Goal: Task Accomplishment & Management: Complete application form

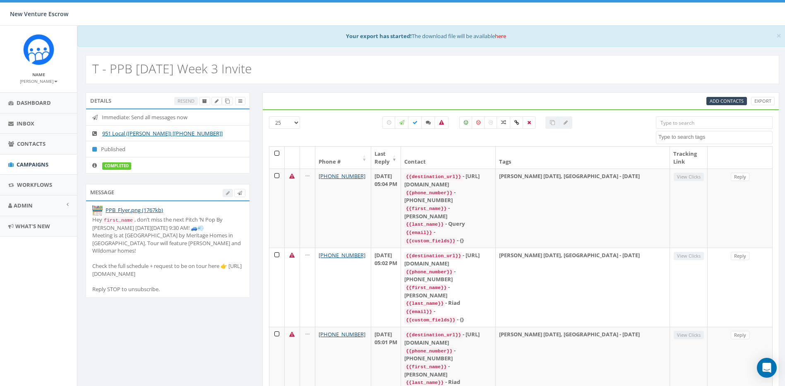
select select
click at [40, 103] on span "Dashboard" at bounding box center [34, 102] width 34 height 7
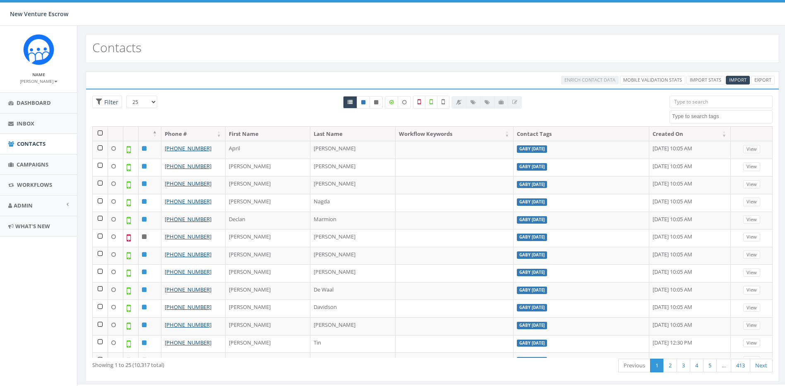
select select
click at [33, 125] on span "Inbox" at bounding box center [26, 123] width 18 height 7
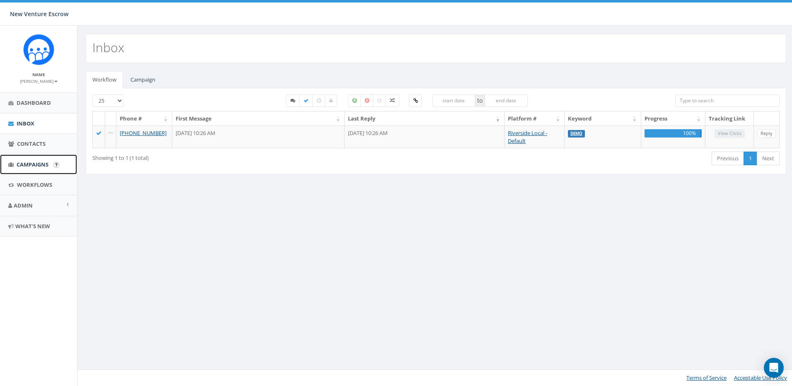
click at [26, 157] on link "Campaigns" at bounding box center [38, 164] width 77 height 20
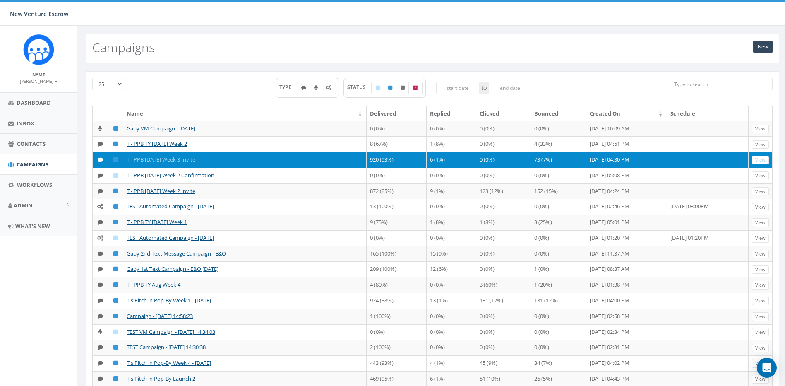
click at [282, 168] on td "T - PPB [DATE] Week 3 Invite" at bounding box center [244, 160] width 243 height 16
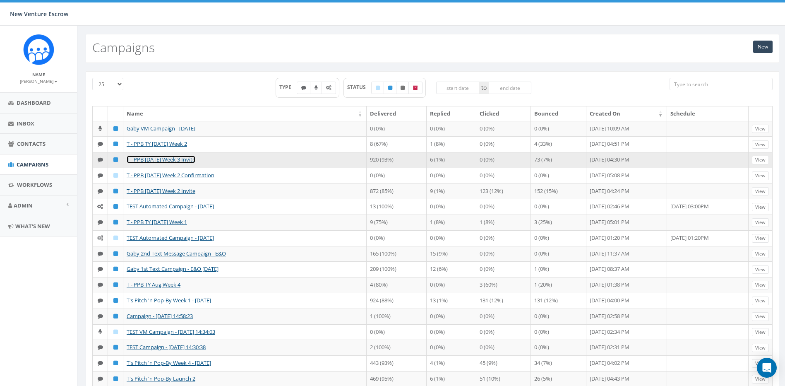
click at [163, 163] on link "T - PPB [DATE] Week 3 Invite" at bounding box center [161, 159] width 69 height 7
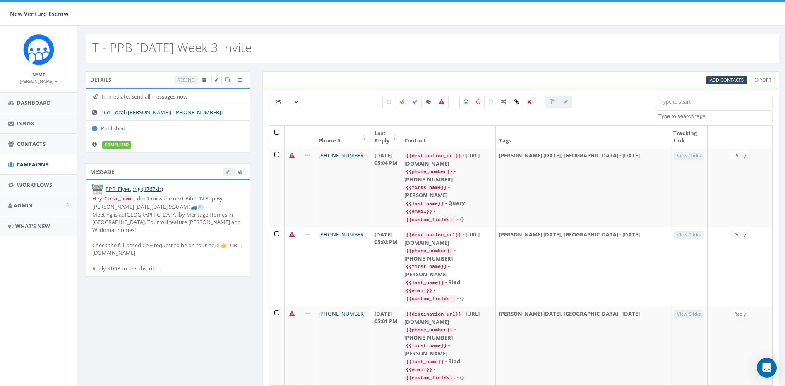
select select
click at [226, 82] on icon at bounding box center [227, 80] width 5 height 5
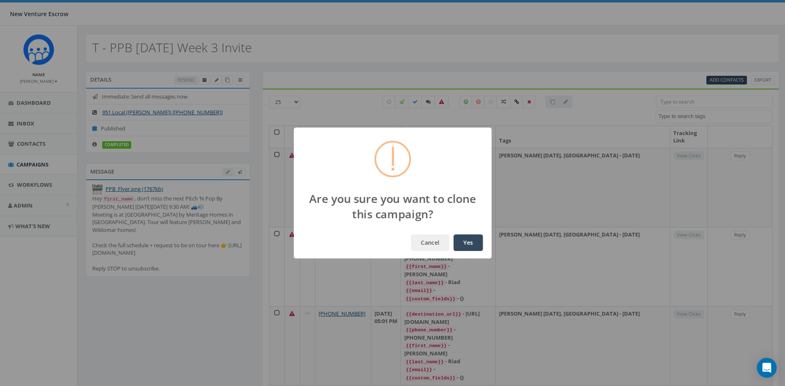
click at [473, 244] on button "Yes" at bounding box center [468, 242] width 29 height 17
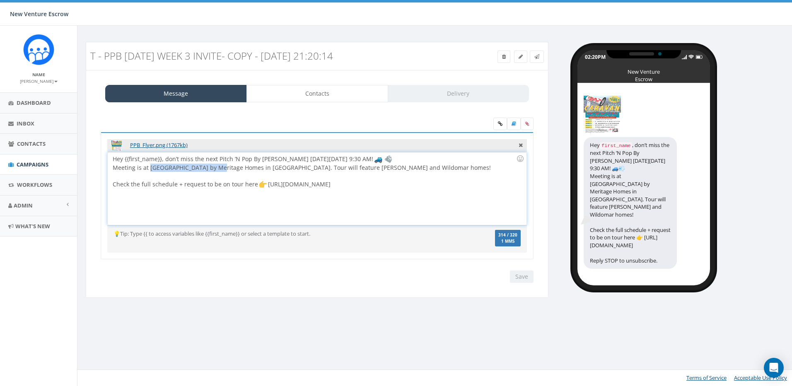
drag, startPoint x: 152, startPoint y: 170, endPoint x: 218, endPoint y: 169, distance: 66.2
click at [218, 169] on div "Hey {{first_name}}, don’t miss the next Pitch ’N Pop By Caravan next Thursday, …" at bounding box center [317, 188] width 418 height 72
click at [169, 160] on div "Hey {{first_name}}, don’t miss the next Pitch ’N Pop By Caravan next Thursday, …" at bounding box center [317, 188] width 418 height 72
drag, startPoint x: 165, startPoint y: 160, endPoint x: 216, endPoint y: 161, distance: 50.5
click at [216, 161] on div "Hey {{first_name}}, don’t miss the next Pitch ’N Pop By Caravan next Thursday, …" at bounding box center [317, 188] width 418 height 72
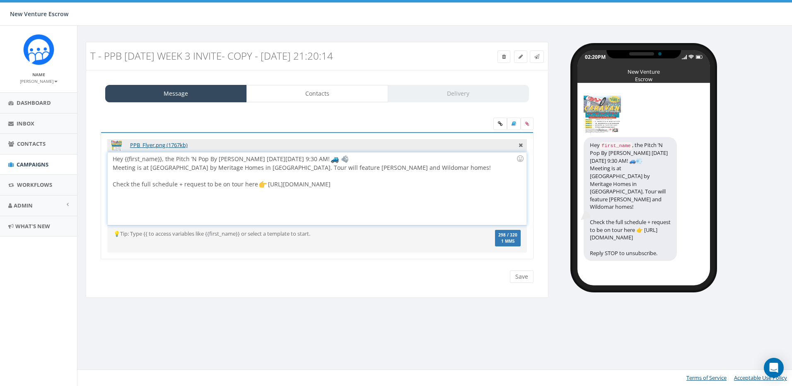
click at [238, 161] on div "Hey {{first_name}}, the Pitch ’N Pop By Caravan next Thursday, September 18, 9:…" at bounding box center [317, 188] width 418 height 72
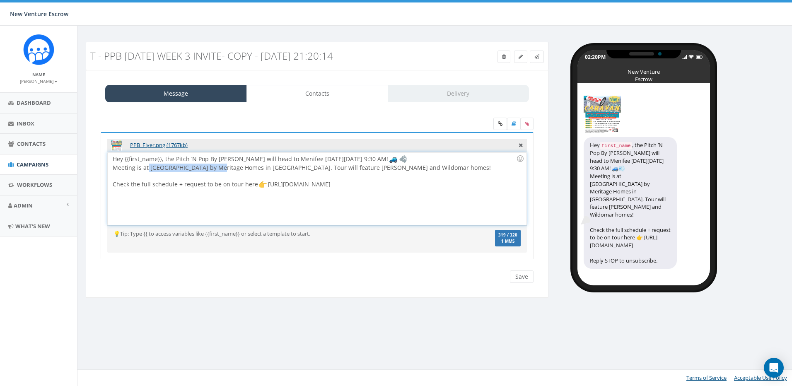
drag, startPoint x: 148, startPoint y: 169, endPoint x: 218, endPoint y: 168, distance: 70.0
click at [218, 168] on div "Hey {{first_name}}, the Pitch ’N Pop By Caravan will head to Menifee next Thurs…" at bounding box center [317, 188] width 418 height 72
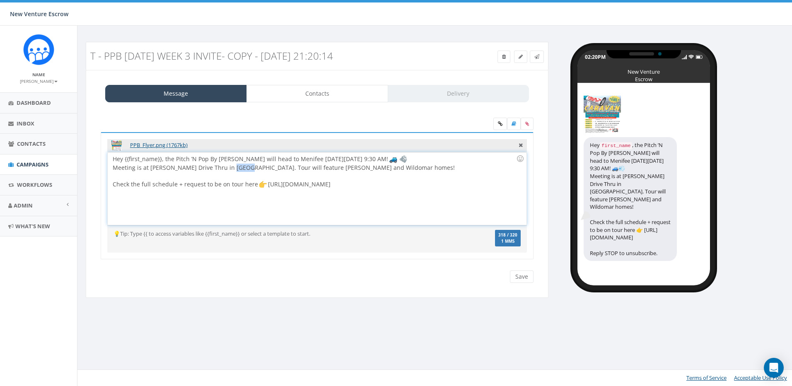
drag, startPoint x: 241, startPoint y: 166, endPoint x: 225, endPoint y: 166, distance: 15.3
click at [225, 166] on div "Hey {{first_name}}, the Pitch ’N Pop By Caravan will head to Menifee next Thurs…" at bounding box center [317, 188] width 418 height 72
click at [239, 166] on div "Hey {{first_name}}, the Pitch ’N Pop By Caravan will head to Menifee next Thurs…" at bounding box center [317, 188] width 418 height 72
click at [242, 166] on div "Hey {{first_name}}, the Pitch ’N Pop By Caravan will head to Menifee next Thurs…" at bounding box center [317, 188] width 418 height 72
drag, startPoint x: 242, startPoint y: 167, endPoint x: 217, endPoint y: 168, distance: 25.3
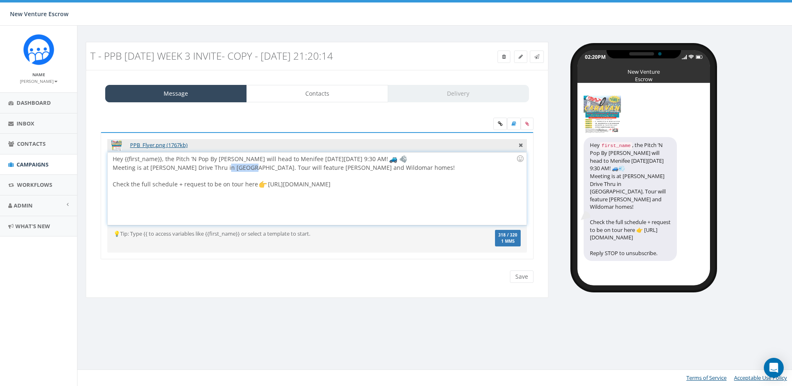
click at [217, 168] on div "Hey {{first_name}}, the Pitch ’N Pop By Caravan will head to Menifee next Thurs…" at bounding box center [317, 188] width 418 height 72
drag, startPoint x: 287, startPoint y: 166, endPoint x: 318, endPoint y: 166, distance: 30.2
click at [318, 166] on div "Hey {{first_name}}, the Pitch ’N Pop By Caravan will head to Menifee next Thurs…" at bounding box center [317, 188] width 418 height 72
drag, startPoint x: 323, startPoint y: 169, endPoint x: 367, endPoint y: 168, distance: 43.9
click at [367, 168] on div "Hey {{first_name}}, the Pitch ’N Pop By Caravan will head to Menifee next Thurs…" at bounding box center [317, 188] width 418 height 72
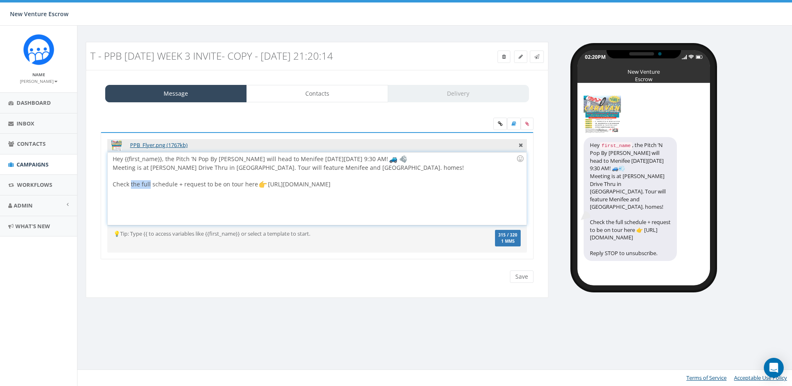
drag, startPoint x: 149, startPoint y: 185, endPoint x: 130, endPoint y: 188, distance: 18.9
click at [130, 188] on div "Hey {{first_name}}, the Pitch ’N Pop By Caravan will head to Menifee next Thurs…" at bounding box center [317, 188] width 418 height 72
click at [154, 186] on div "Hey {{first_name}}, the Pitch ’N Pop By Caravan will head to Menifee next Thurs…" at bounding box center [317, 188] width 418 height 72
click at [172, 207] on div "Hey {{first_name}}, the Pitch ’N Pop By Caravan will head to Menifee next Thurs…" at bounding box center [317, 188] width 418 height 72
click at [317, 185] on div "Hey {{first_name}}, the Pitch ’N Pop By Caravan will head to Menifee next Thurs…" at bounding box center [317, 188] width 418 height 72
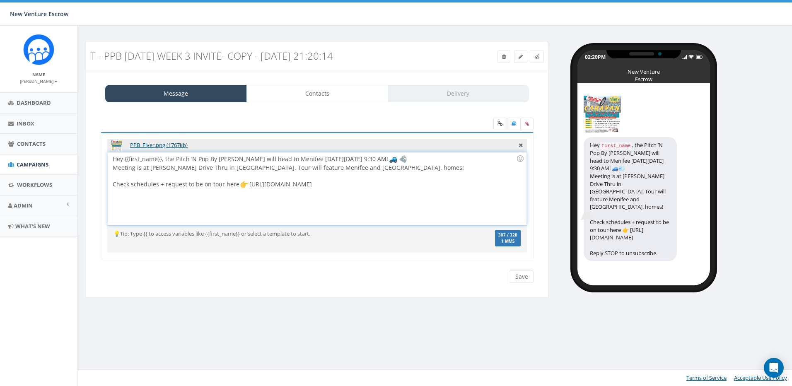
drag, startPoint x: 327, startPoint y: 185, endPoint x: 323, endPoint y: 183, distance: 4.8
click at [327, 185] on div "Hey {{first_name}}, the Pitch ’N Pop By Caravan will head to Menifee next Thurs…" at bounding box center [317, 188] width 418 height 72
click at [375, 159] on div "Hey {{first_name}}, the Pitch ’N Pop By Caravan will head to Menifee next Thurs…" at bounding box center [317, 188] width 418 height 72
click at [374, 161] on div "Hey {{first_name}}, the Pitch ’N Pop By Caravan will head to Menifee next Thurs…" at bounding box center [317, 188] width 418 height 72
drag, startPoint x: 375, startPoint y: 159, endPoint x: 370, endPoint y: 159, distance: 4.6
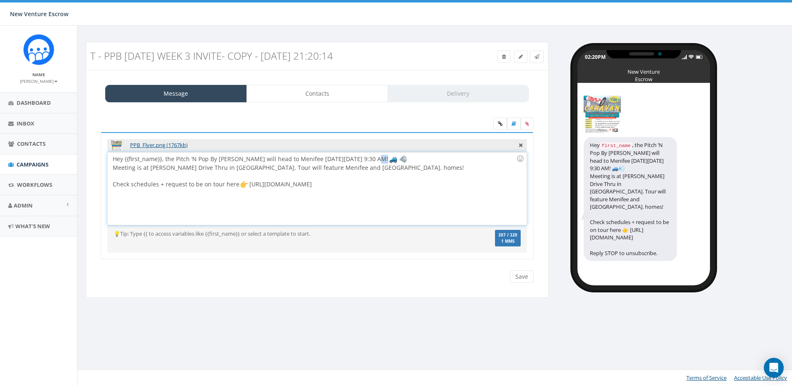
click at [370, 159] on div "Hey {{first_name}}, the Pitch ’N Pop By Caravan will head to Menifee next Thurs…" at bounding box center [317, 188] width 418 height 72
click at [392, 189] on div "Hey {{first_name}}, the Pitch ’N Pop By Caravan will head to Menifee next Thurs…" at bounding box center [317, 188] width 418 height 72
click at [343, 87] on link "Contacts" at bounding box center [317, 93] width 142 height 17
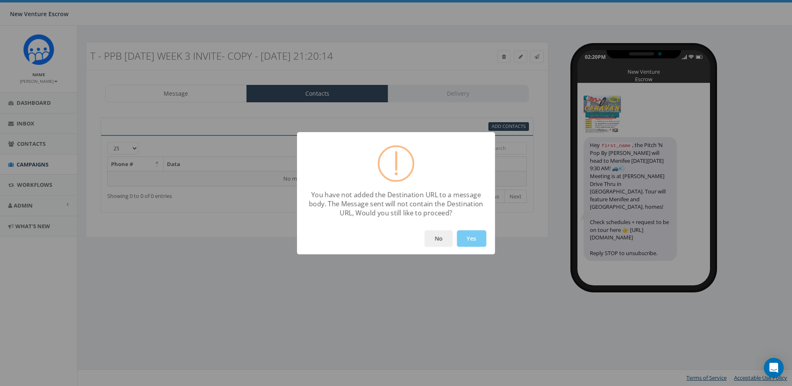
click at [466, 244] on button "Yes" at bounding box center [471, 238] width 29 height 17
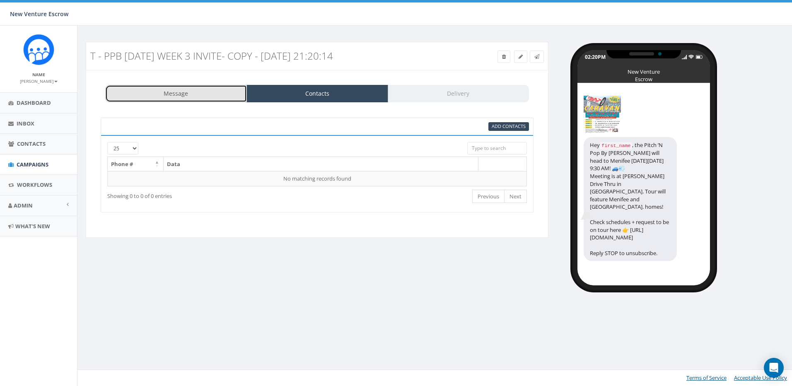
click at [205, 91] on link "Message" at bounding box center [176, 93] width 142 height 17
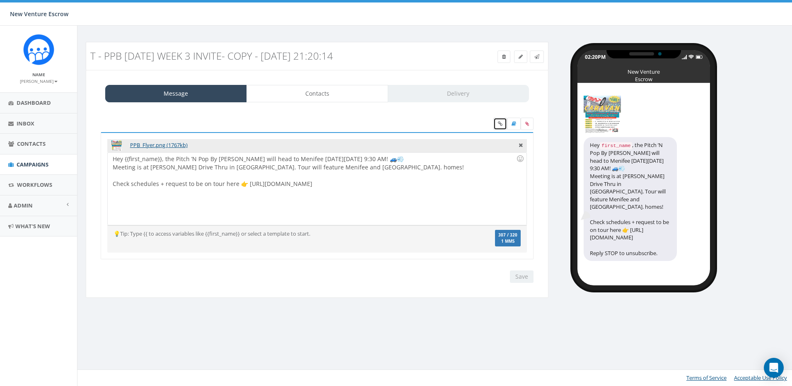
click at [501, 123] on icon at bounding box center [500, 123] width 5 height 5
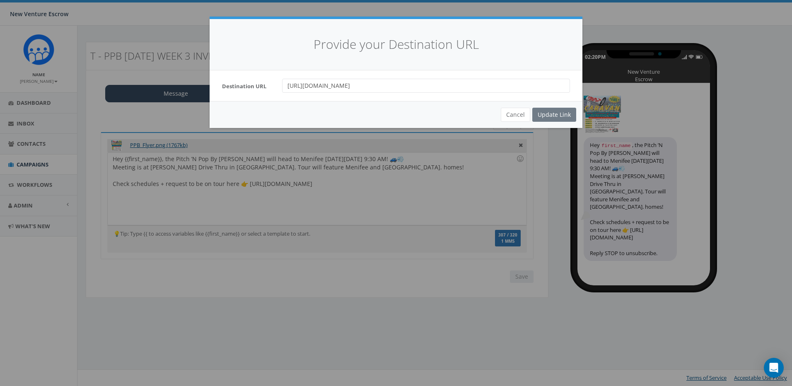
click at [460, 93] on div "Destination URL https://pitchnpopby.com/" at bounding box center [395, 85] width 373 height 31
click at [451, 84] on input "https://pitchnpopby.com/" at bounding box center [426, 86] width 288 height 14
click at [511, 116] on button "Cancel" at bounding box center [515, 115] width 29 height 14
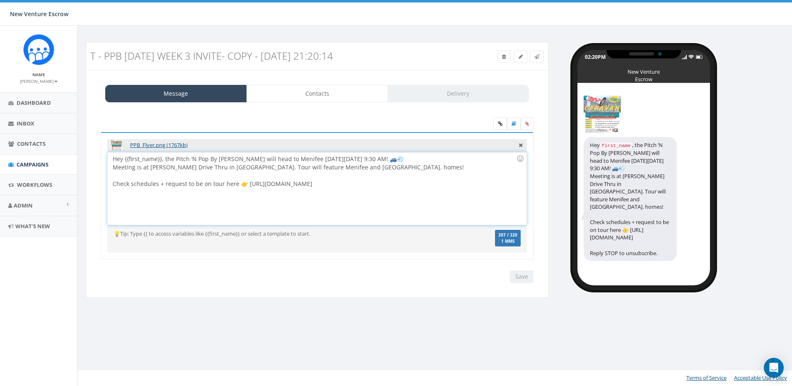
drag, startPoint x: 329, startPoint y: 184, endPoint x: 246, endPoint y: 185, distance: 82.8
click at [246, 185] on div "Hey {{first_name}}, the Pitch ’N Pop By Caravan will head to Menifee next Thurs…" at bounding box center [317, 188] width 418 height 72
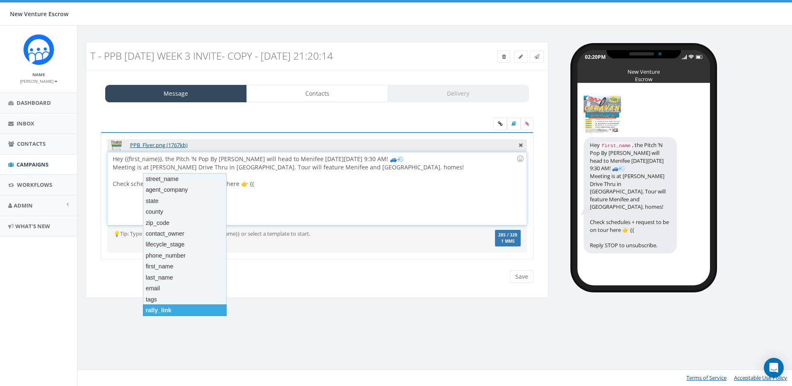
click at [172, 309] on div "rally_link" at bounding box center [185, 310] width 84 height 12
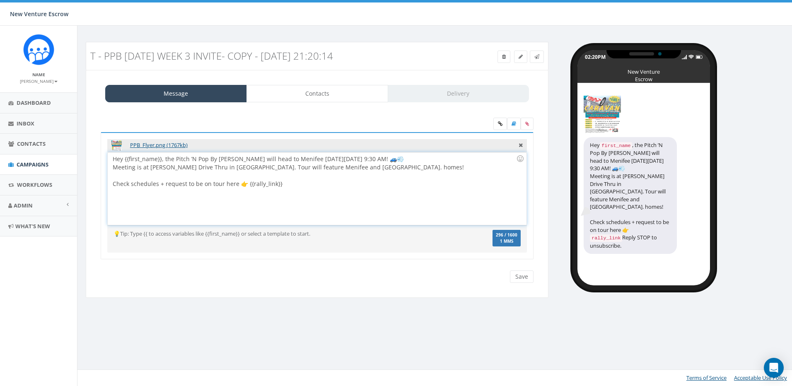
click at [304, 182] on div "Hey {{first_name}}, the Pitch ’N Pop By Caravan will head to Menifee next Thurs…" at bounding box center [317, 188] width 418 height 72
click at [390, 165] on div "Hey {{first_name}}, the Pitch ’N Pop By Caravan will head to Menifee next Thurs…" at bounding box center [317, 188] width 418 height 72
click at [366, 182] on div "Hey {{first_name}}, the Pitch ’N Pop By Caravan will head to Menifee next Thurs…" at bounding box center [317, 188] width 418 height 72
click at [412, 163] on div "Hey {{first_name}}, the Pitch ’N Pop By Caravan will head to Menifee next Thurs…" at bounding box center [317, 188] width 418 height 72
click at [413, 166] on div "Hey {{first_name}}, the Pitch ’N Pop By Caravan will head to Menifee next Thurs…" at bounding box center [317, 188] width 418 height 72
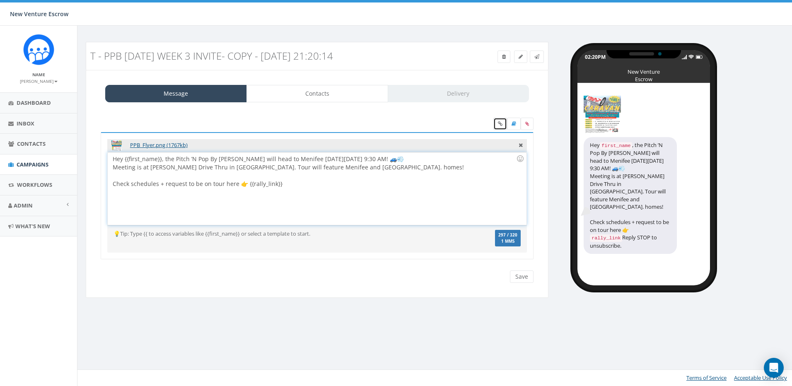
click at [498, 127] on link at bounding box center [500, 124] width 14 height 12
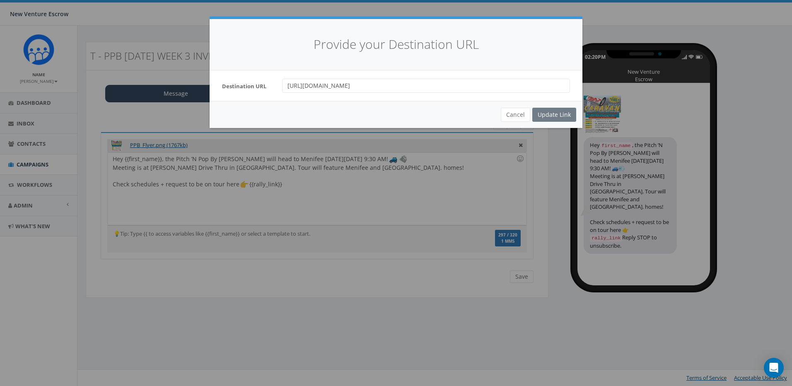
drag, startPoint x: 308, startPoint y: 84, endPoint x: 243, endPoint y: 93, distance: 64.7
click at [243, 93] on div "Destination URL https://pitchnpopby.com/" at bounding box center [395, 85] width 373 height 31
drag, startPoint x: 359, startPoint y: 90, endPoint x: 258, endPoint y: 91, distance: 100.2
click at [234, 87] on div "Destination URL pitchnpopby.com/" at bounding box center [396, 86] width 360 height 14
drag, startPoint x: 362, startPoint y: 91, endPoint x: 365, endPoint y: 86, distance: 5.6
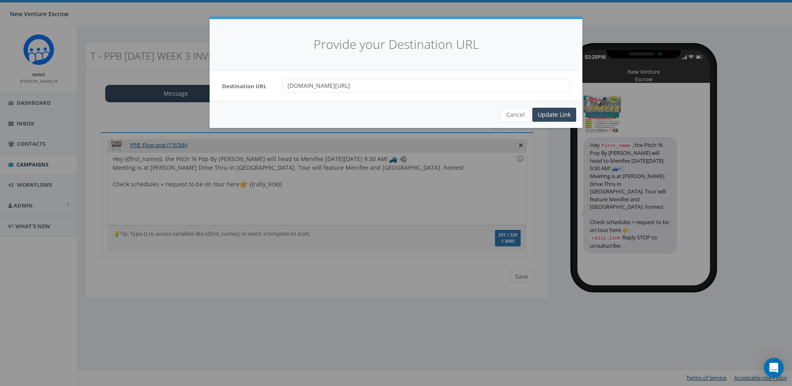
click at [363, 91] on input "pitchnpopby.com/" at bounding box center [426, 86] width 288 height 14
click at [365, 85] on input "pitchnpopby.com/" at bounding box center [426, 86] width 288 height 14
drag, startPoint x: 354, startPoint y: 82, endPoint x: 229, endPoint y: 80, distance: 125.5
click at [229, 80] on div "Destination URL pitchnpopby.com" at bounding box center [396, 86] width 360 height 14
type input "pitchnpopby.com"
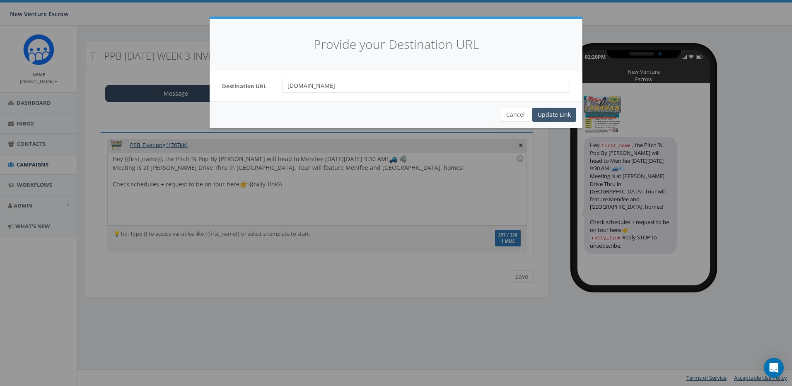
click at [561, 115] on div "Update Link" at bounding box center [554, 115] width 44 height 14
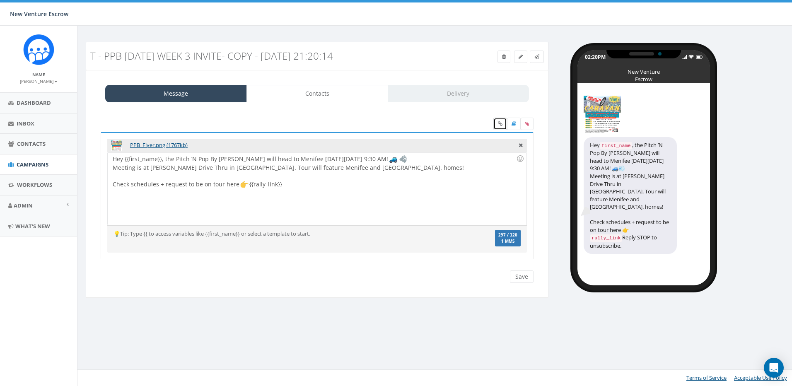
click at [498, 123] on icon at bounding box center [500, 123] width 5 height 5
click at [503, 124] on link at bounding box center [500, 124] width 14 height 12
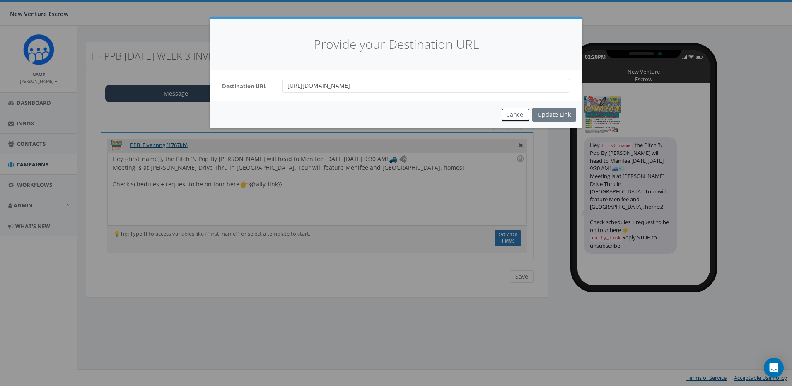
click at [513, 113] on button "Cancel" at bounding box center [515, 115] width 29 height 14
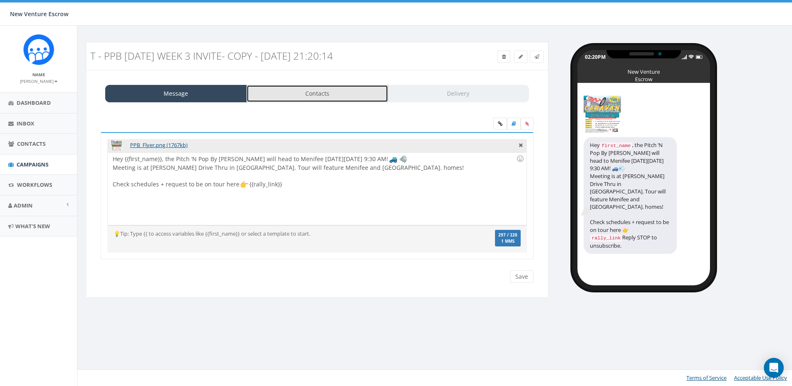
click at [342, 96] on link "Contacts" at bounding box center [317, 93] width 142 height 17
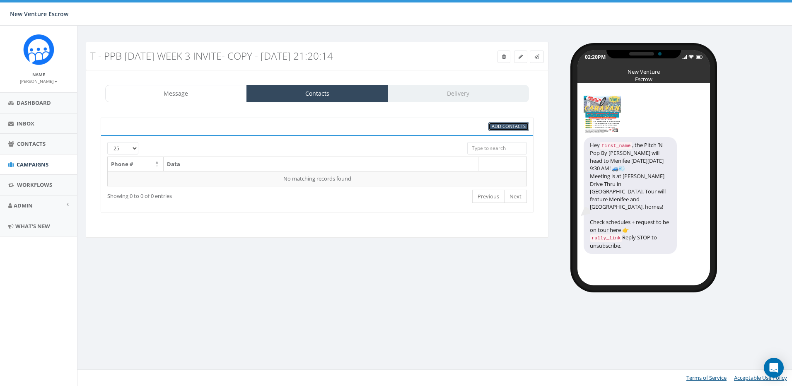
click at [492, 125] on span "Add Contacts" at bounding box center [508, 126] width 34 height 6
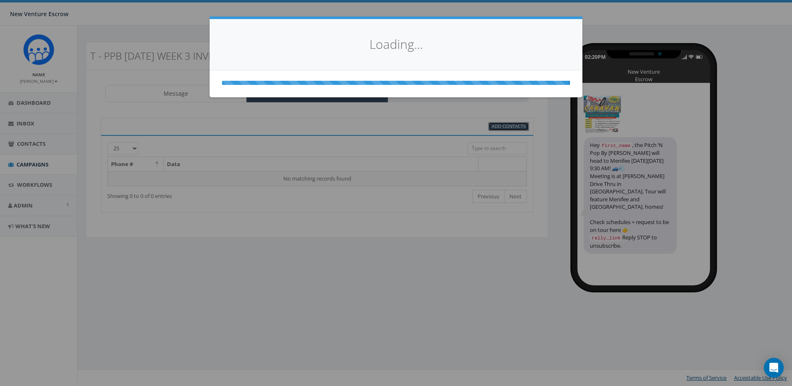
select select
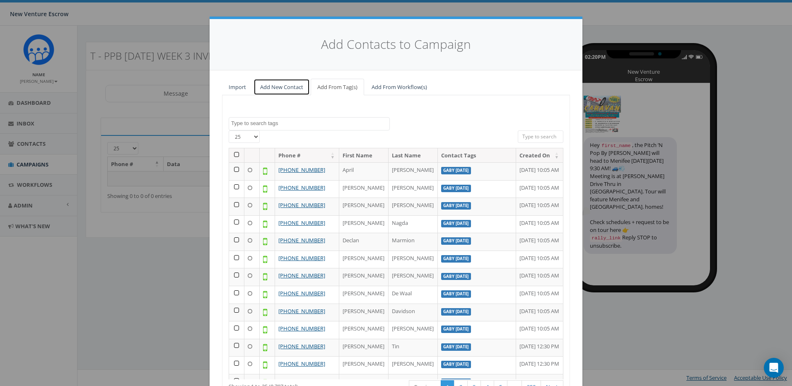
click at [272, 91] on link "Add New Contact" at bounding box center [281, 87] width 56 height 17
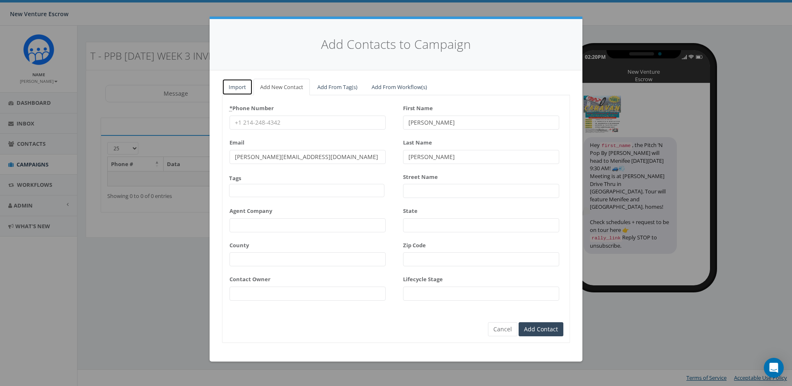
click at [245, 94] on link "Import" at bounding box center [237, 87] width 31 height 17
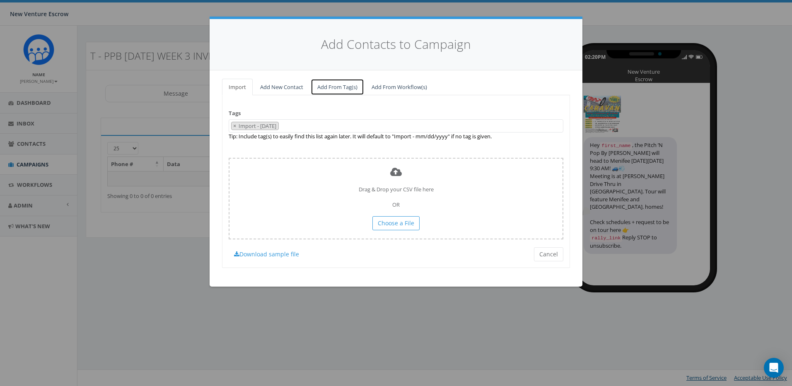
click at [328, 87] on link "Add From Tag(s)" at bounding box center [336, 87] width 53 height 17
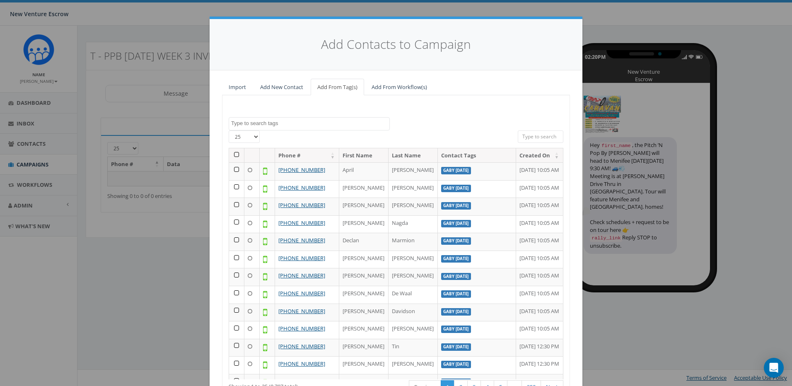
click at [301, 125] on textarea "Search" at bounding box center [310, 123] width 158 height 7
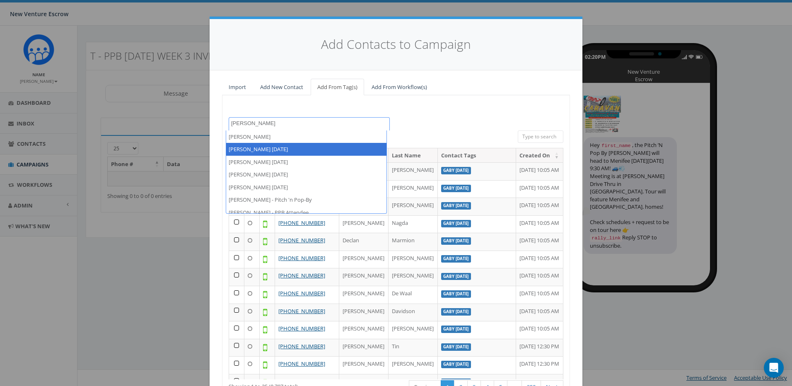
type textarea "tamarra"
select select "[PERSON_NAME] [DATE]"
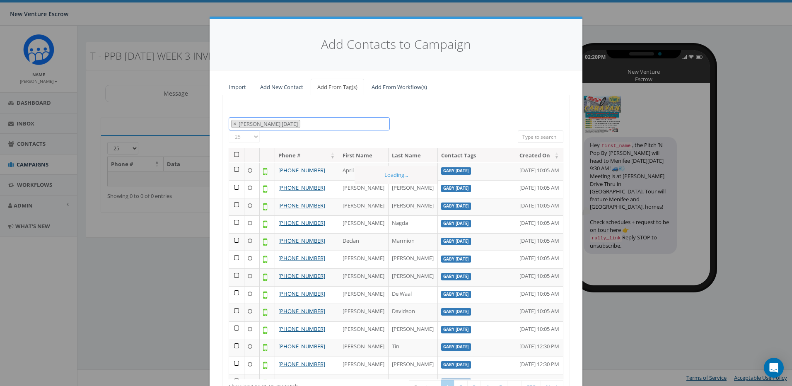
click at [313, 121] on span "× Tamarra August 14 2025" at bounding box center [309, 124] width 161 height 14
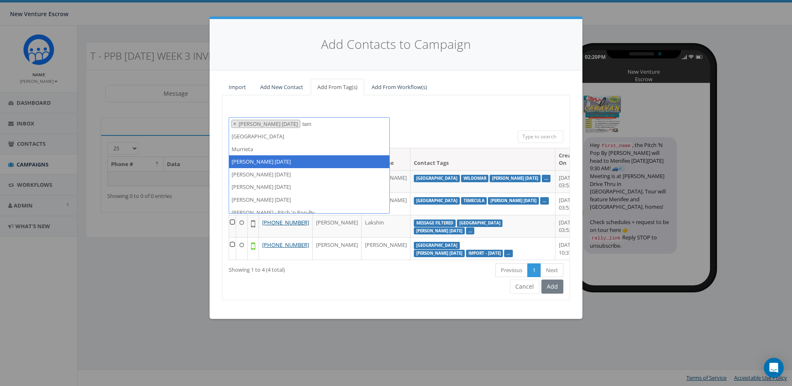
scroll to position [0, 0]
type textarea "tam"
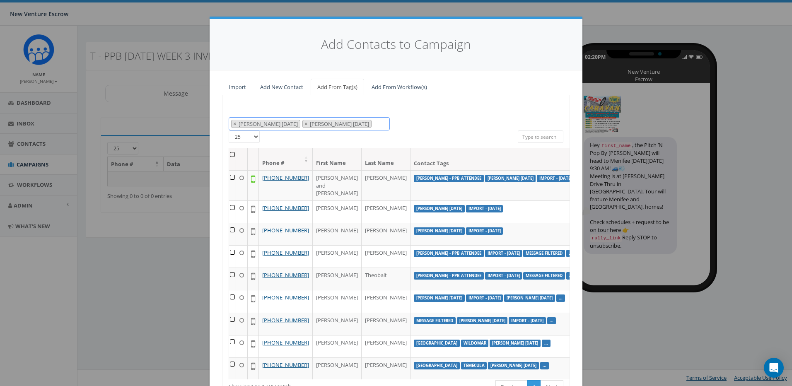
click at [385, 127] on span "× Tamarra August 14 2025 × Tamarra August 26 2025" at bounding box center [309, 124] width 161 height 14
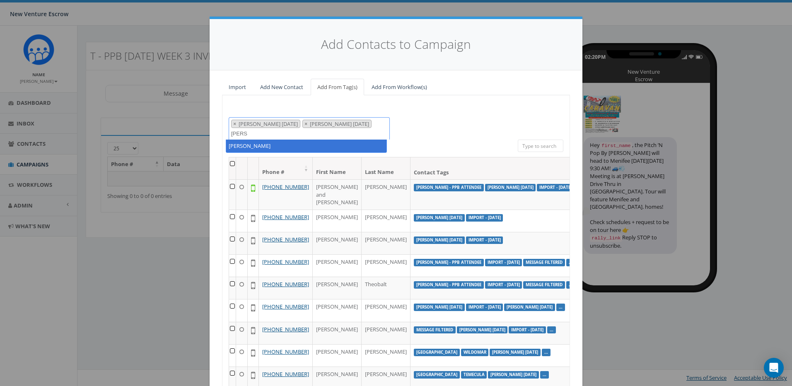
drag, startPoint x: 263, startPoint y: 136, endPoint x: 171, endPoint y: 137, distance: 92.3
click at [171, 137] on div "Add Contacts to Campaign Import Add New Contact Add From Tag(s) Add From Workfl…" at bounding box center [396, 193] width 792 height 386
click at [239, 133] on textarea "tana" at bounding box center [241, 133] width 20 height 7
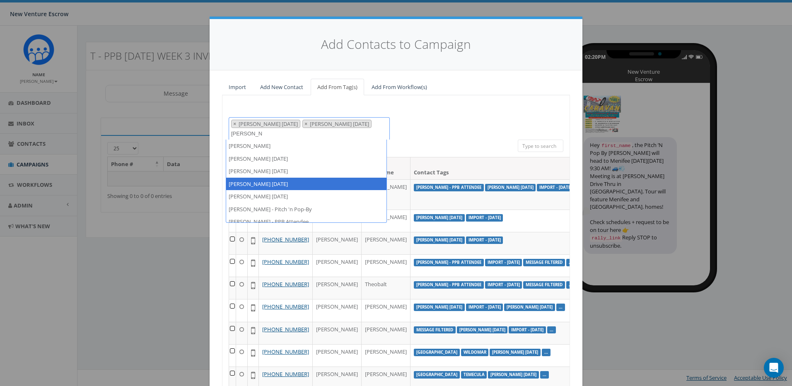
type textarea "tamarra"
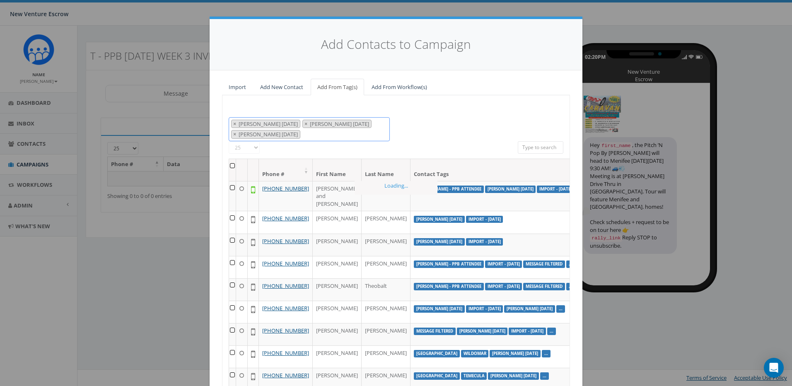
click at [315, 138] on span "× Tamarra August 14 2025 × Tamarra August 26 2025 × Tamarra August 29 2025" at bounding box center [309, 129] width 161 height 24
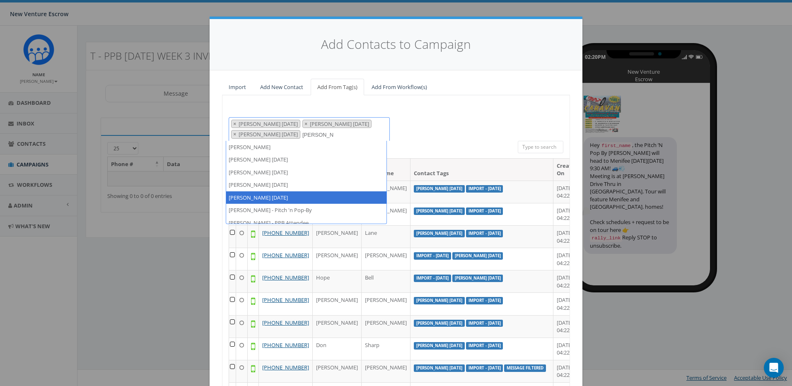
type textarea "tamarra"
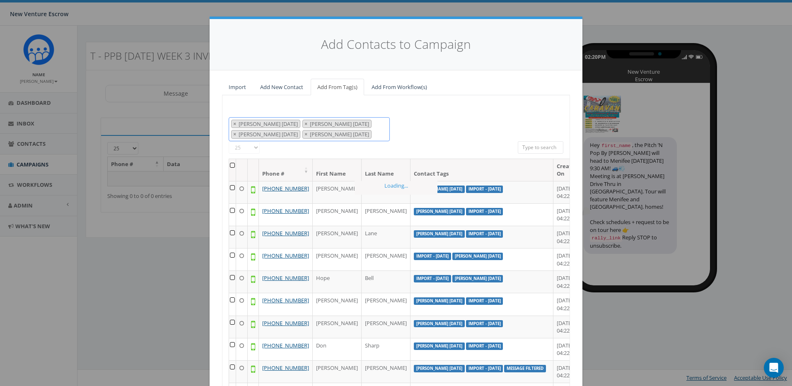
click at [371, 137] on span at bounding box center [374, 133] width 6 height 7
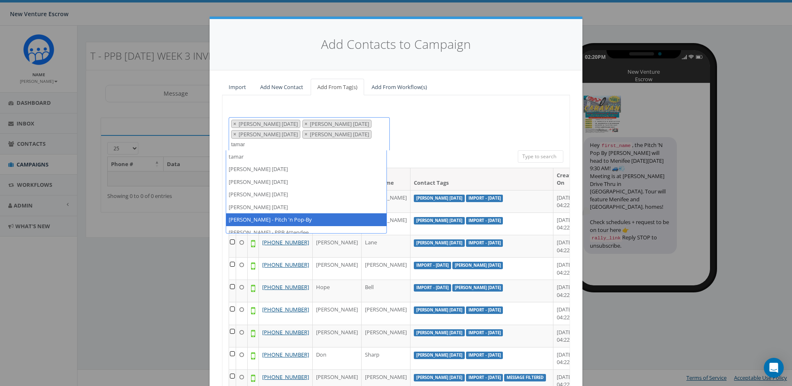
type textarea "tamar"
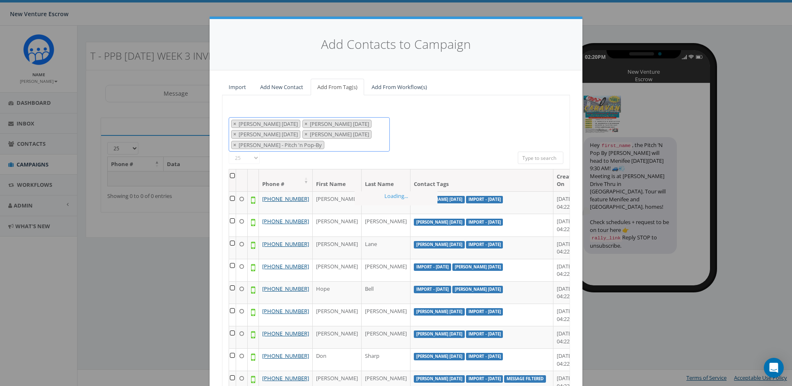
click at [310, 149] on span "× Tamarra August 14 2025 × Tamarra August 26 2025 × Tamarra August 29 2025 × Ta…" at bounding box center [309, 134] width 161 height 35
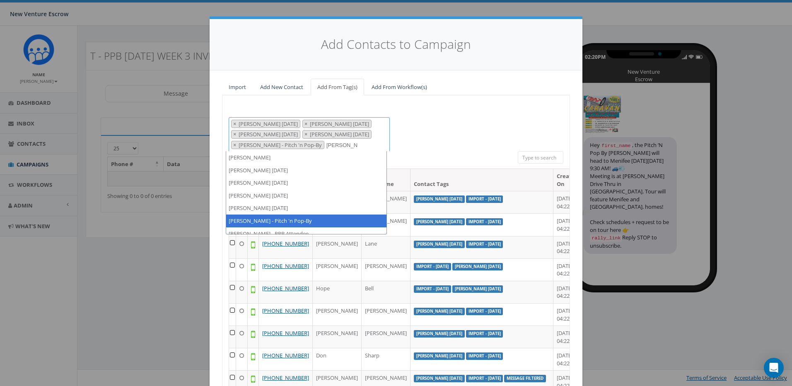
scroll to position [6, 0]
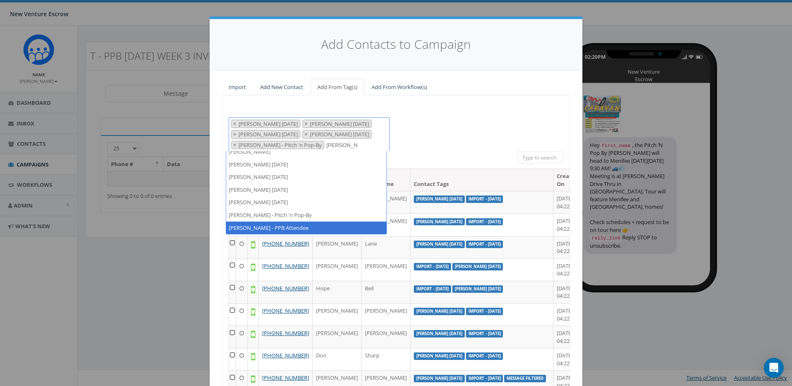
type textarea "tamarra"
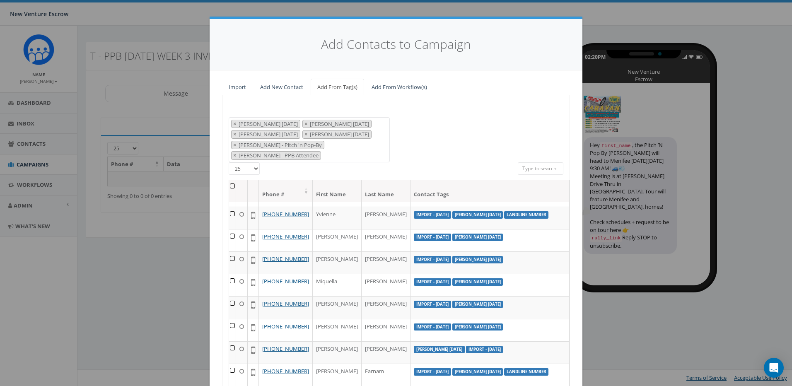
scroll to position [262, 0]
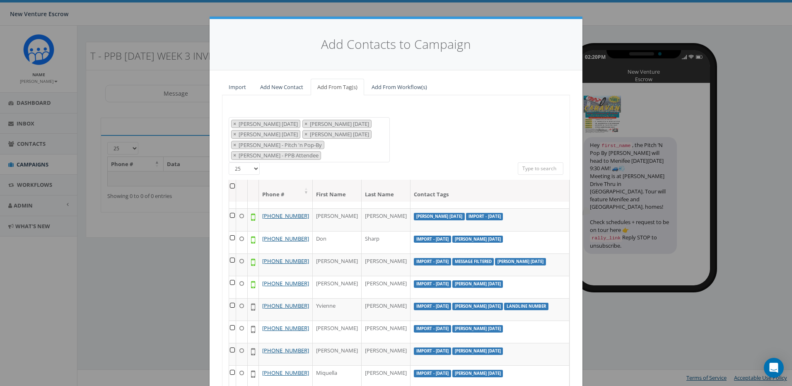
click at [229, 180] on th at bounding box center [232, 191] width 7 height 22
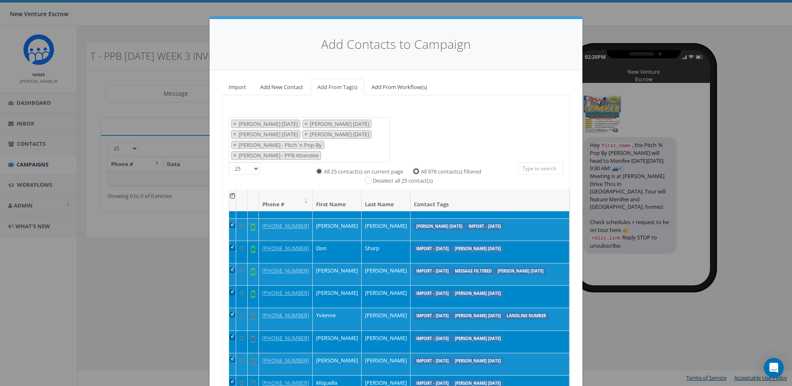
click at [415, 168] on input "All 978 contact(s) filtered" at bounding box center [417, 170] width 5 height 5
radio input "true"
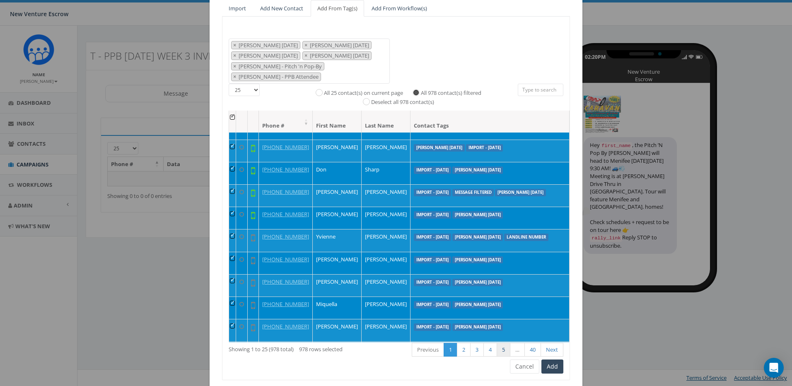
scroll to position [93, 0]
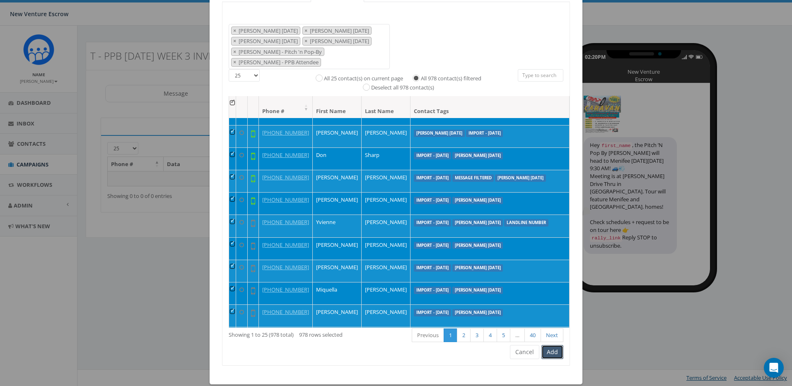
click at [542, 345] on button "Add" at bounding box center [552, 352] width 22 height 14
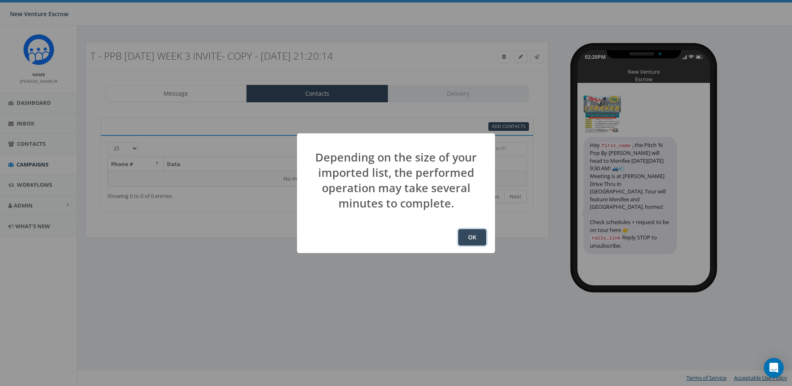
click at [467, 232] on button "OK" at bounding box center [472, 237] width 28 height 17
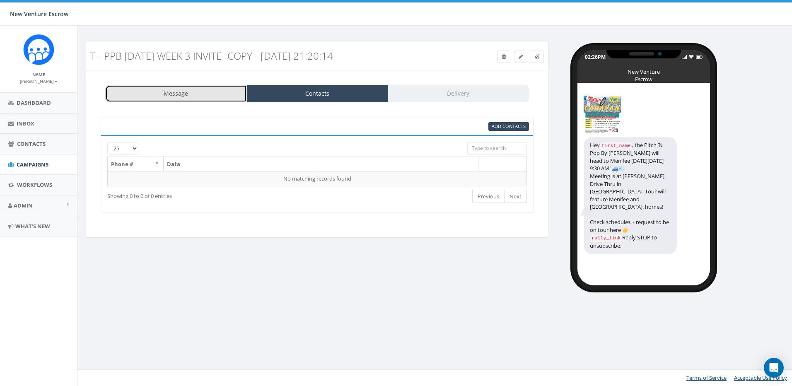
click at [171, 91] on link "Message" at bounding box center [176, 93] width 142 height 17
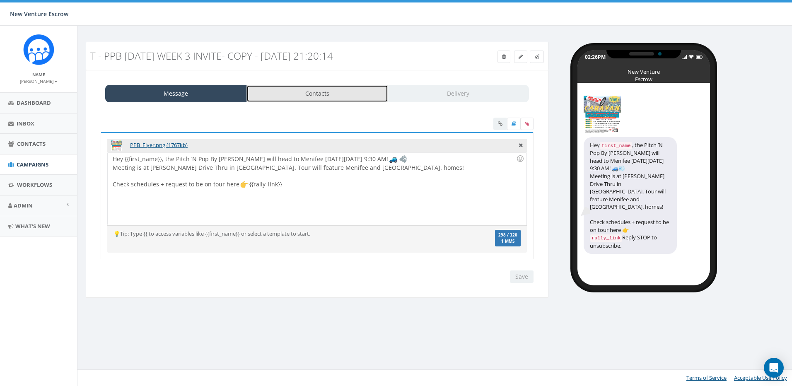
click at [291, 94] on link "Contacts" at bounding box center [317, 93] width 142 height 17
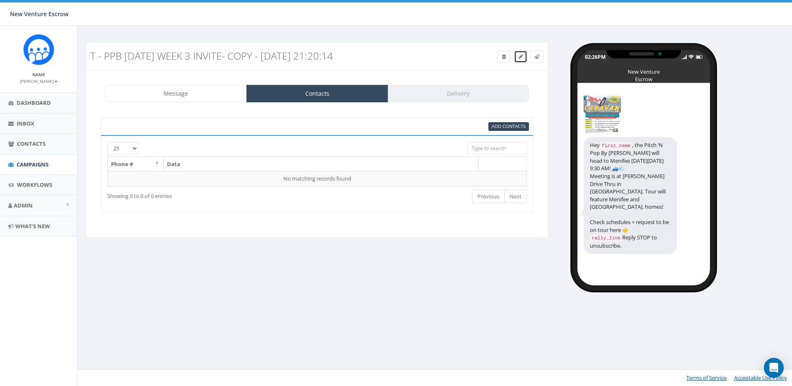
click at [515, 56] on link at bounding box center [520, 57] width 13 height 12
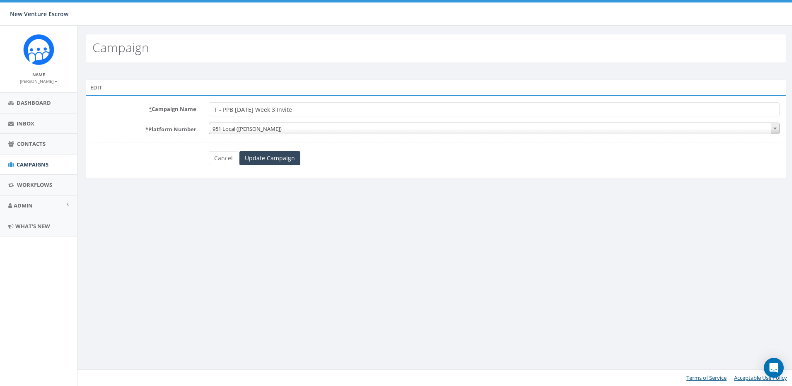
click at [281, 111] on input "T - PPB [DATE] Week 3 Invite" at bounding box center [494, 109] width 570 height 14
type input "T - PPB [DATE] Week 4 Invite"
click at [335, 150] on form "* Campaign Name T - PPB 2025 Sept Week 4 Invite * Platform Number 619 Local San…" at bounding box center [435, 133] width 687 height 63
click at [273, 160] on input "Update Campaign" at bounding box center [269, 158] width 61 height 14
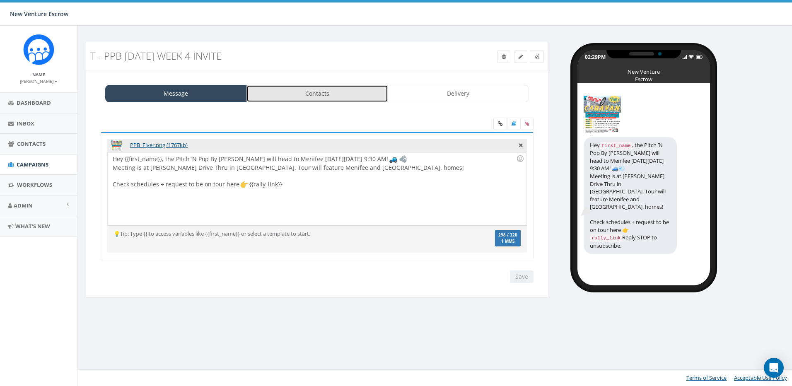
click at [369, 92] on link "Contacts" at bounding box center [317, 93] width 142 height 17
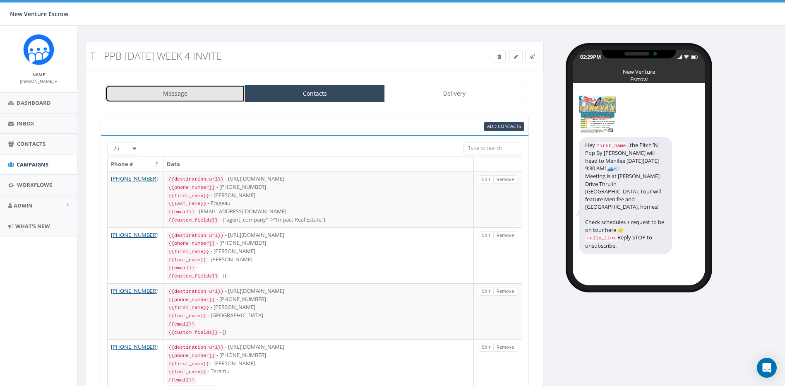
click at [232, 92] on link "Message" at bounding box center [175, 93] width 140 height 17
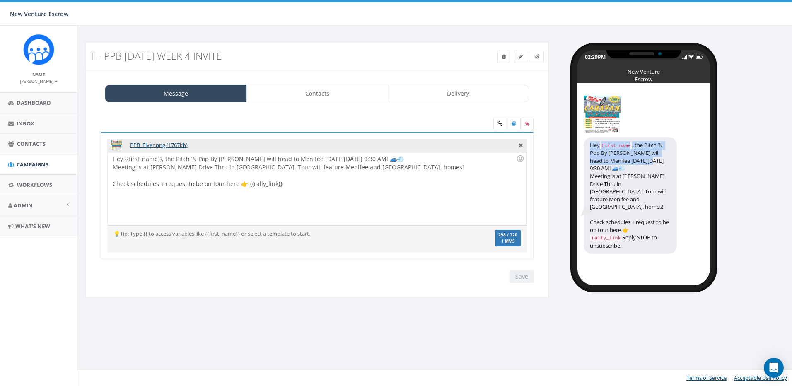
drag, startPoint x: 590, startPoint y: 146, endPoint x: 649, endPoint y: 160, distance: 60.4
click at [649, 160] on div "Hey first_name , the Pitch ’N Pop By Caravan will head to Menifee next Thursday…" at bounding box center [629, 195] width 93 height 117
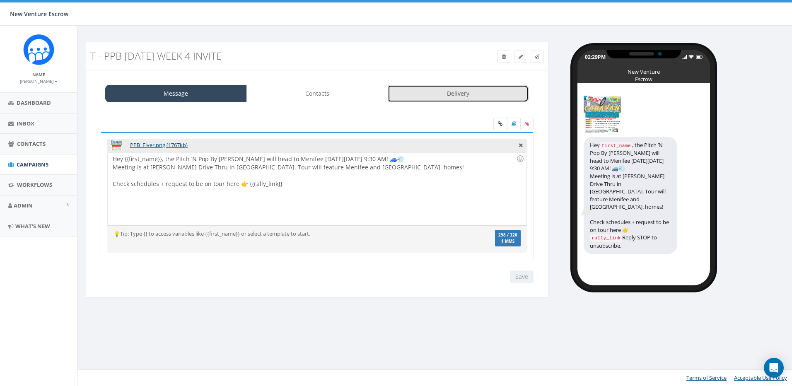
click at [428, 94] on link "Delivery" at bounding box center [458, 93] width 142 height 17
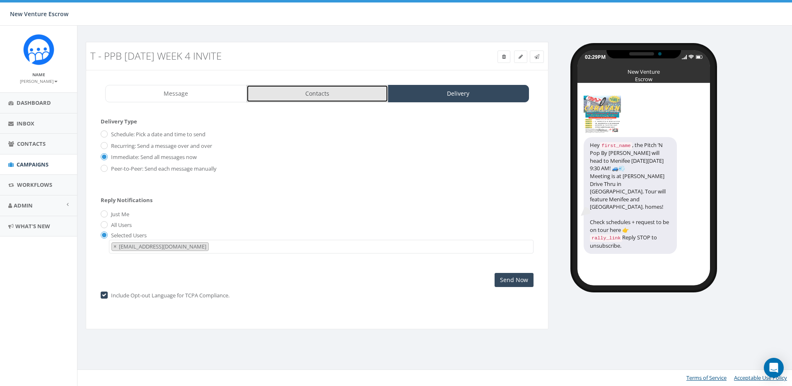
click at [352, 102] on link "Contacts" at bounding box center [317, 93] width 142 height 17
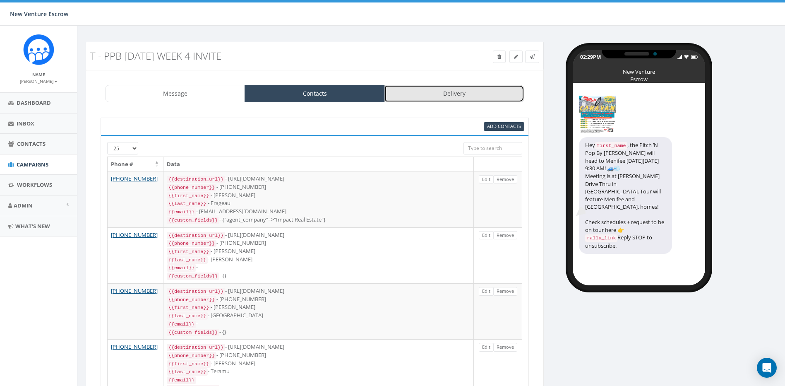
click at [427, 89] on link "Delivery" at bounding box center [455, 93] width 140 height 17
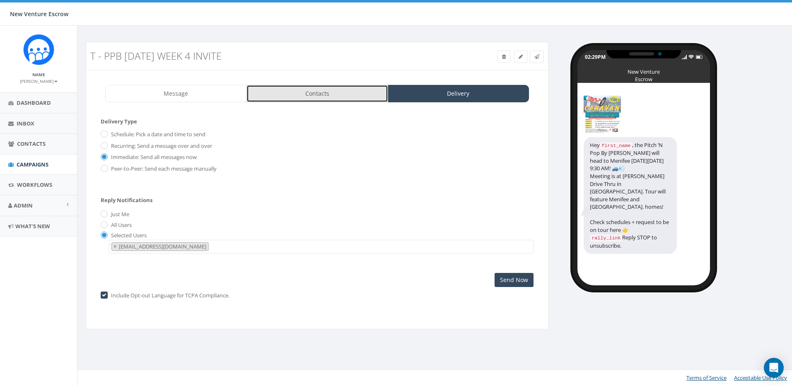
click at [341, 94] on link "Contacts" at bounding box center [317, 93] width 142 height 17
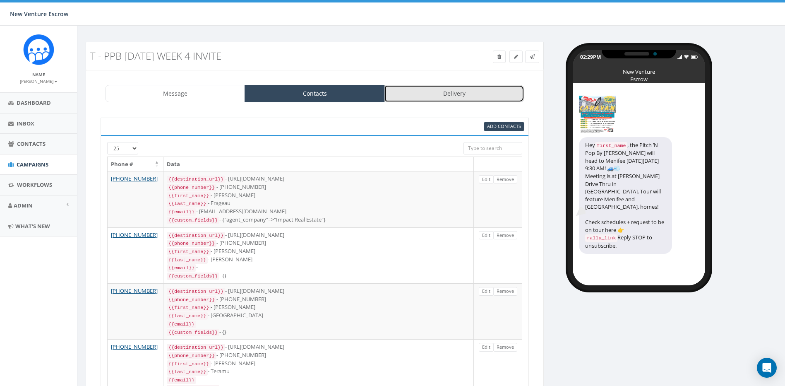
click at [446, 89] on link "Delivery" at bounding box center [455, 93] width 140 height 17
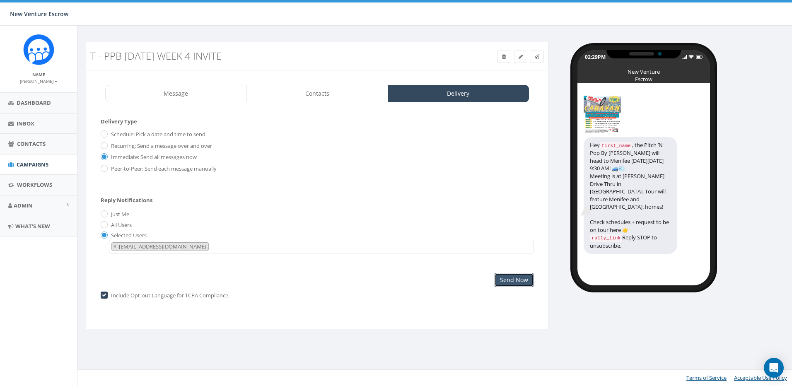
click at [524, 282] on input "Send Now" at bounding box center [513, 280] width 39 height 14
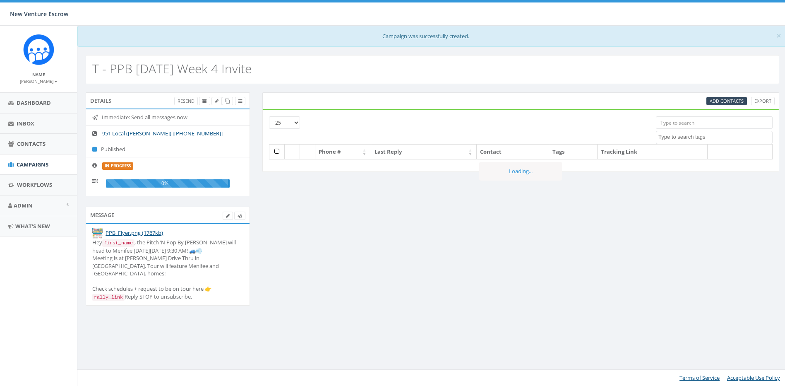
select select
